Goal: Task Accomplishment & Management: Manage account settings

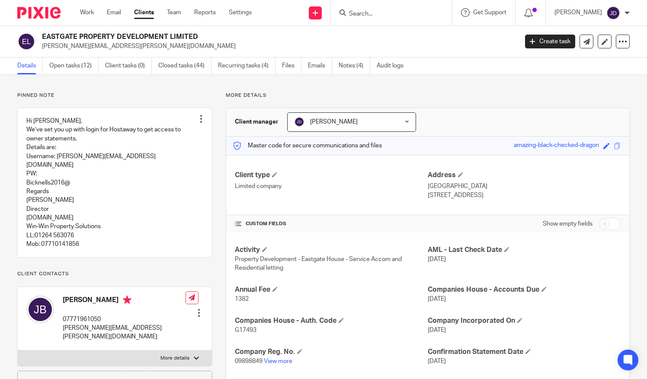
scroll to position [346, 0]
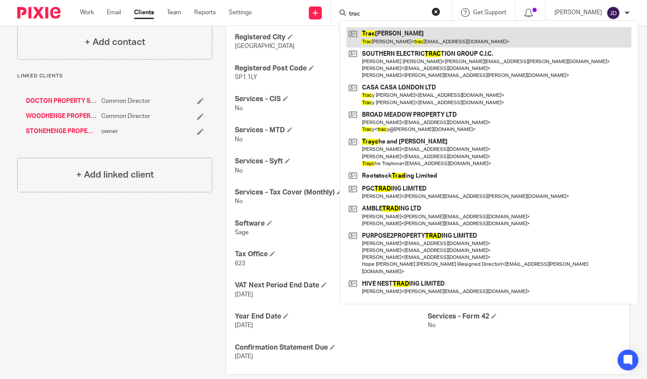
type input "trac"
click at [389, 33] on link at bounding box center [488, 37] width 285 height 20
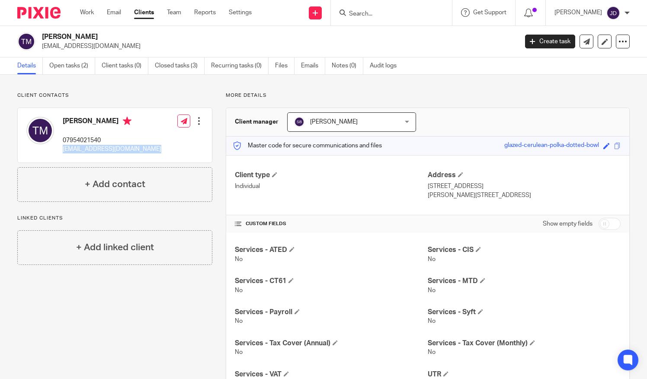
drag, startPoint x: 62, startPoint y: 149, endPoint x: 145, endPoint y: 157, distance: 83.4
click at [145, 157] on div "Tracey Melville 07954021540 traceymelville@hotmail.co.uk Edit contact Create cl…" at bounding box center [115, 135] width 194 height 54
copy p "traceymelville@hotmail.co.uk"
click at [366, 12] on input "Search" at bounding box center [387, 14] width 78 height 8
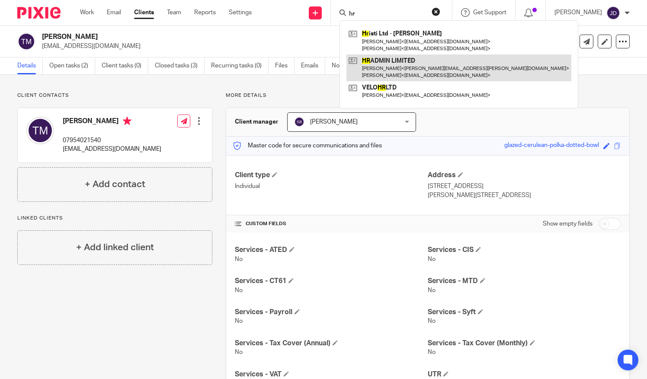
type input "hr"
click at [380, 65] on link at bounding box center [458, 67] width 225 height 27
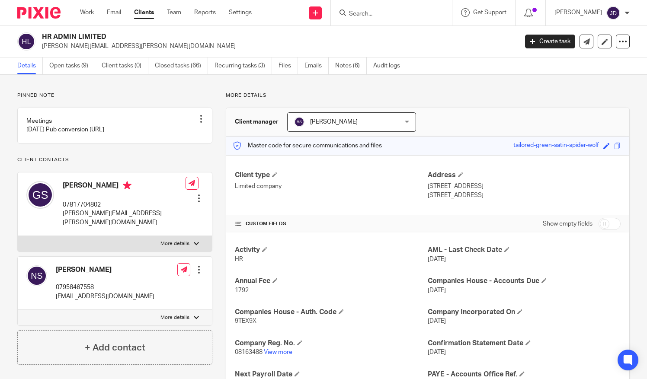
click at [366, 16] on input "Search" at bounding box center [387, 14] width 78 height 8
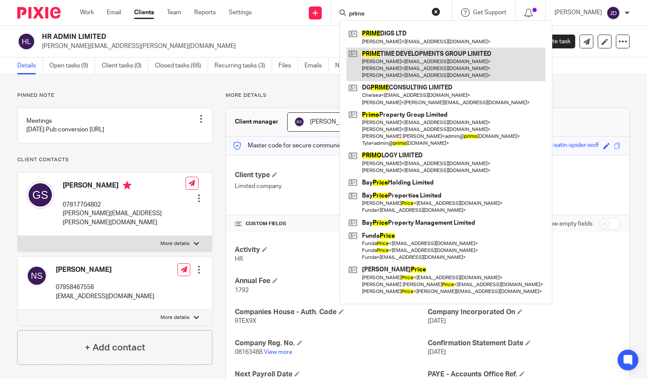
type input "prime"
click at [410, 64] on link at bounding box center [445, 65] width 199 height 34
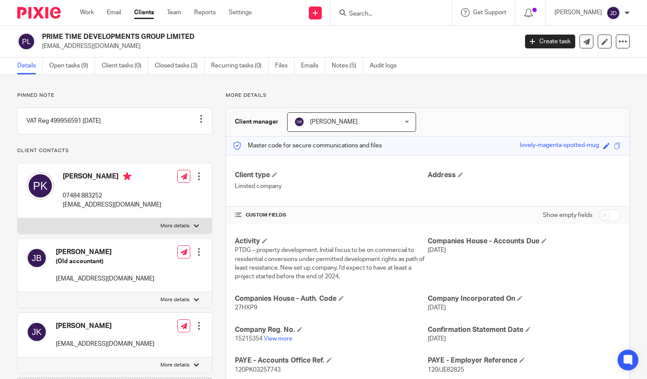
click at [369, 12] on input "Search" at bounding box center [387, 14] width 78 height 8
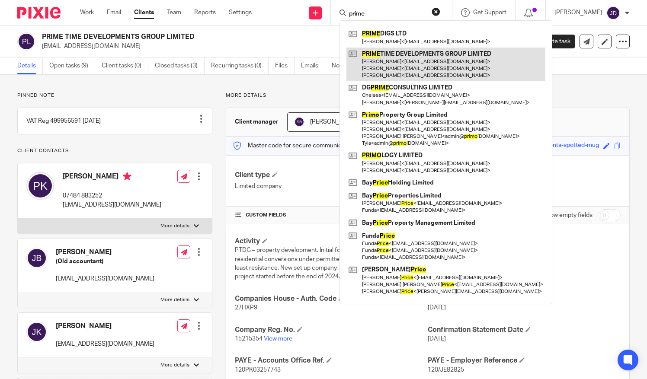
type input "prime"
click at [405, 64] on link at bounding box center [445, 65] width 199 height 34
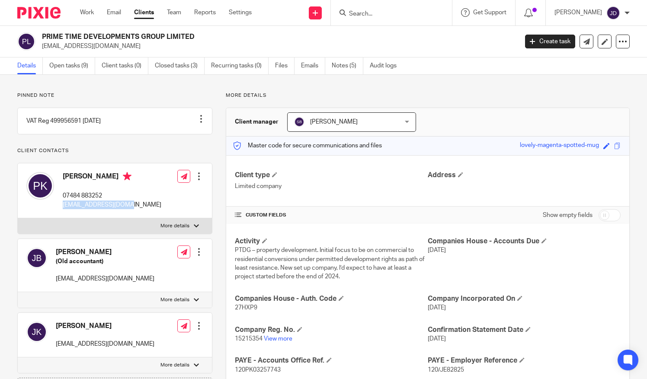
drag, startPoint x: 59, startPoint y: 216, endPoint x: 123, endPoint y: 223, distance: 64.8
click at [123, 218] on div "Paul Kilbride 07484 883252 prkilbride@gmail.com Edit contact Create client from…" at bounding box center [115, 190] width 194 height 55
copy p "prkilbride@gmail.com"
click at [368, 18] on div at bounding box center [391, 13] width 121 height 26
click at [368, 15] on input "Search" at bounding box center [387, 14] width 78 height 8
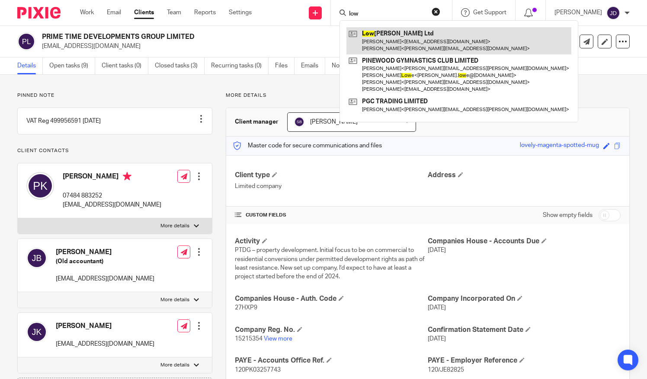
type input "low"
click at [387, 43] on link at bounding box center [458, 40] width 225 height 27
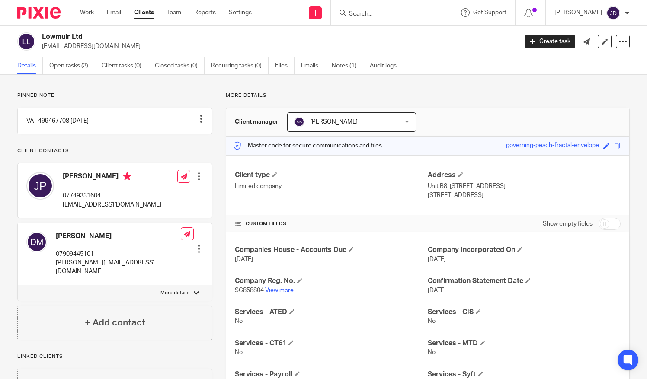
click at [365, 17] on input "Search" at bounding box center [387, 14] width 78 height 8
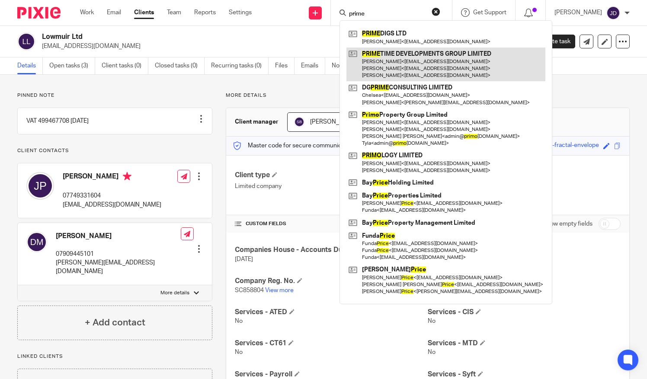
type input "prime"
click at [395, 63] on link at bounding box center [445, 65] width 199 height 34
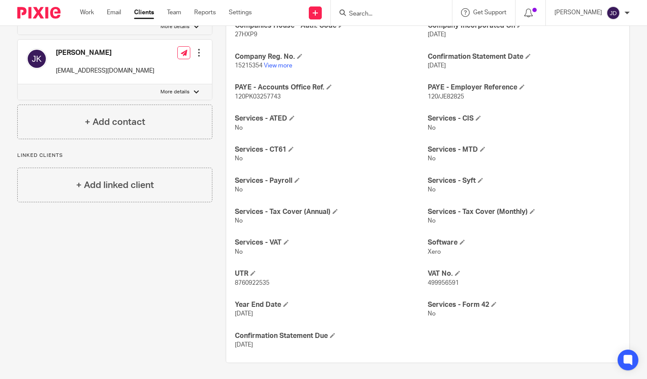
scroll to position [273, 0]
click at [287, 242] on span at bounding box center [286, 241] width 5 height 5
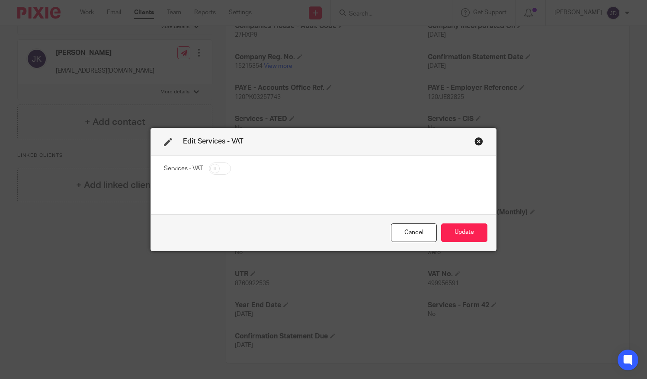
click at [219, 167] on input "checkbox" at bounding box center [220, 169] width 22 height 12
checkbox input "true"
click at [466, 236] on button "Update" at bounding box center [464, 232] width 46 height 19
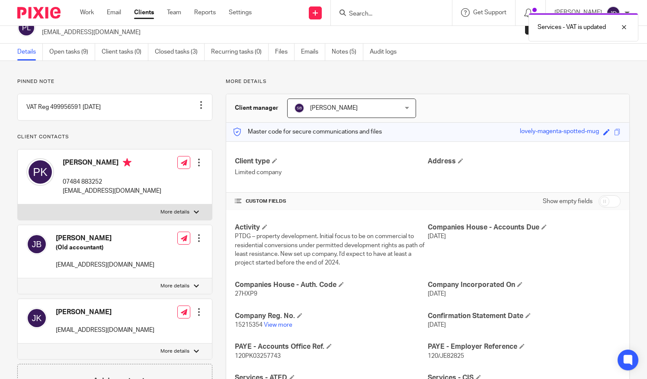
scroll to position [0, 0]
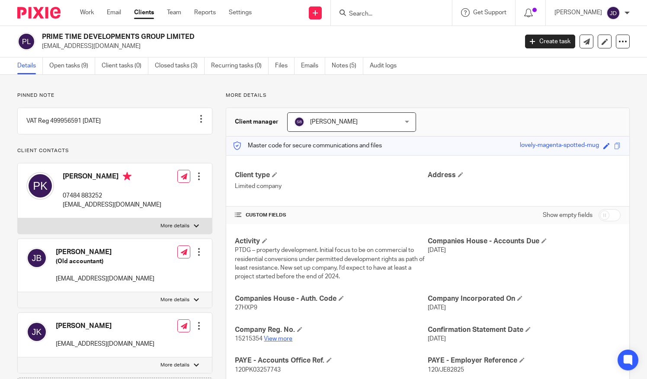
click at [281, 339] on link "View more" at bounding box center [278, 339] width 29 height 6
click at [234, 67] on link "Recurring tasks (0)" at bounding box center [239, 65] width 57 height 17
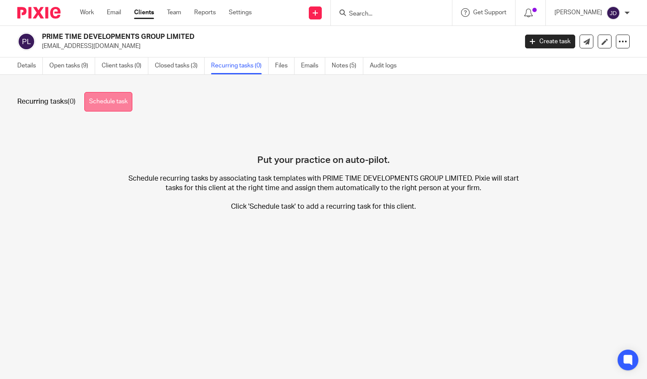
click at [116, 99] on link "Schedule task" at bounding box center [108, 101] width 48 height 19
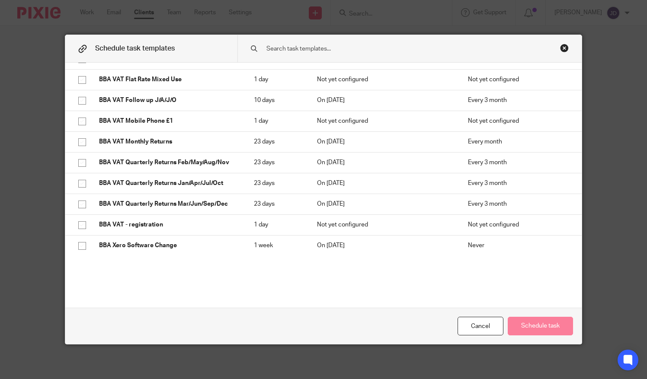
scroll to position [1467, 0]
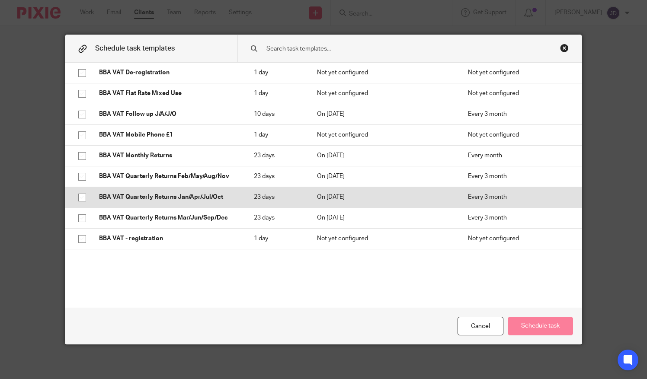
click at [77, 196] on input "checkbox" at bounding box center [82, 197] width 16 height 16
checkbox input "true"
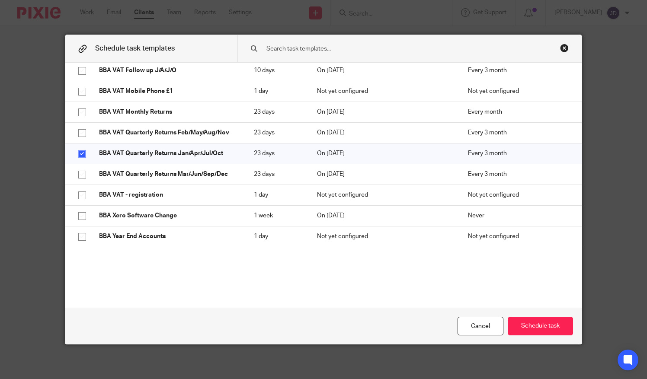
scroll to position [1553, 0]
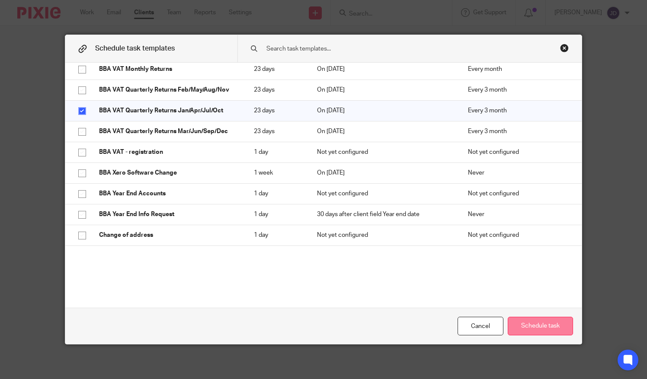
click at [527, 325] on button "Schedule task" at bounding box center [539, 326] width 65 height 19
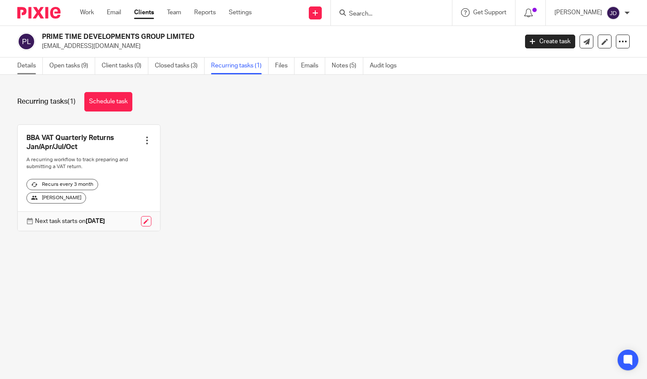
click at [21, 66] on link "Details" at bounding box center [30, 65] width 26 height 17
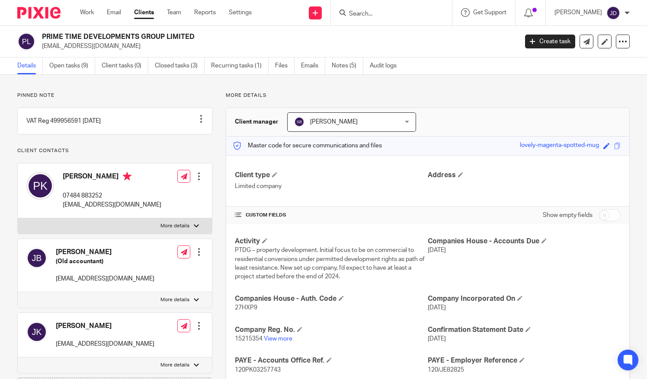
click at [366, 10] on input "Search" at bounding box center [387, 14] width 78 height 8
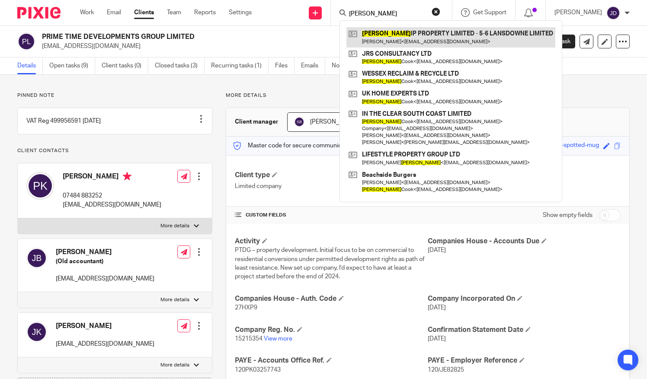
type input "[PERSON_NAME]"
click at [396, 39] on link at bounding box center [450, 37] width 209 height 20
